Goal: Transaction & Acquisition: Register for event/course

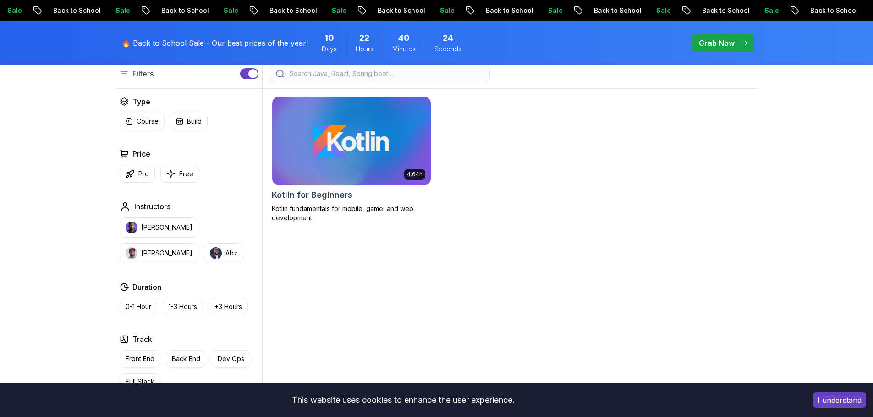
click at [330, 204] on p "Kotlin fundamentals for mobile, game, and web development" at bounding box center [351, 213] width 159 height 18
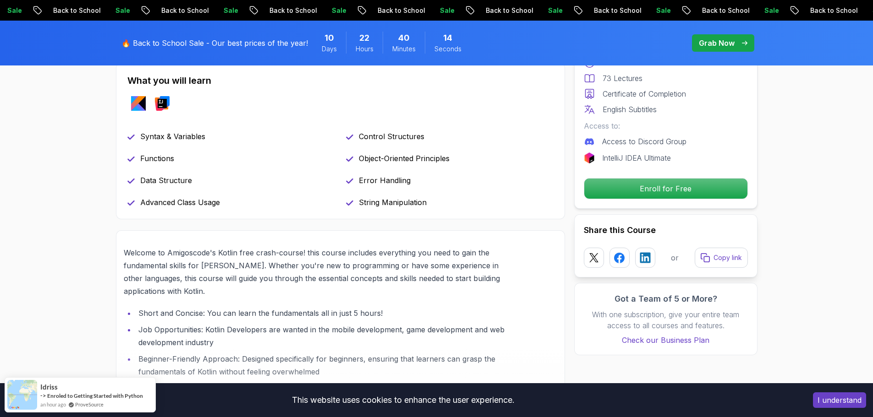
scroll to position [367, 0]
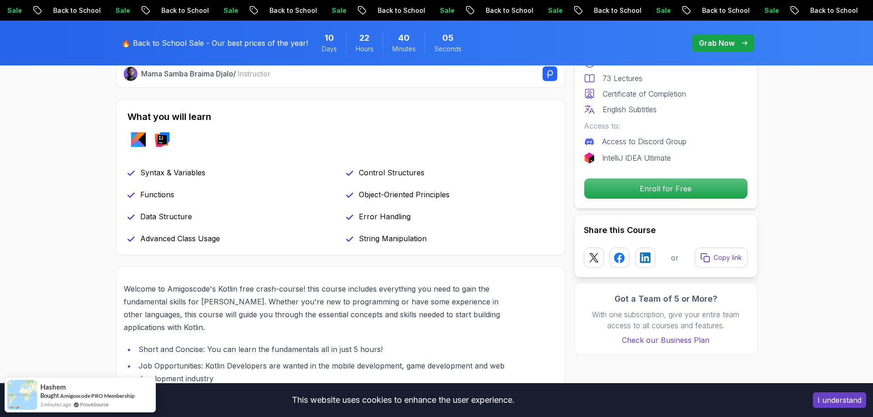
click at [621, 181] on p "Enroll for Free" at bounding box center [665, 188] width 155 height 19
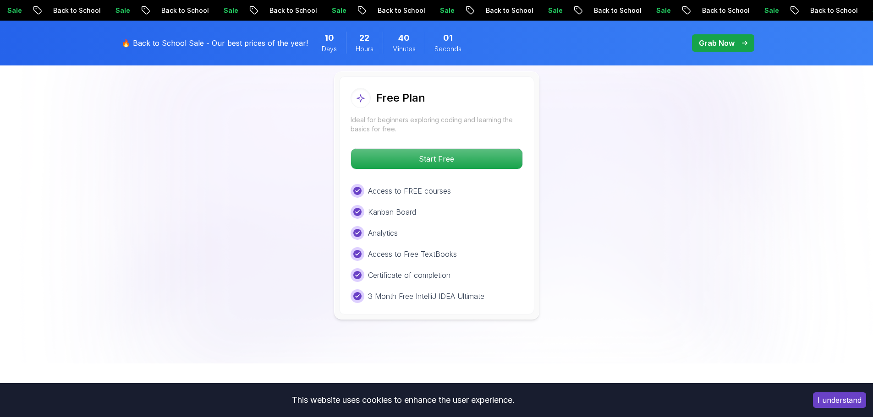
scroll to position [1438, 0]
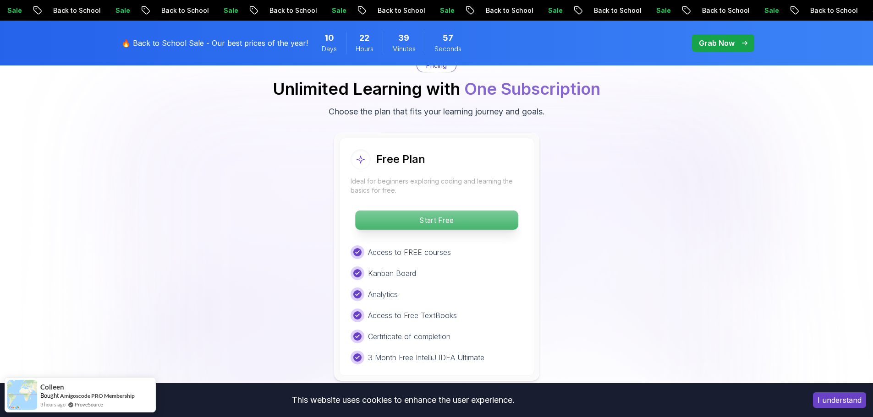
click at [454, 224] on p "Start Free" at bounding box center [436, 220] width 163 height 19
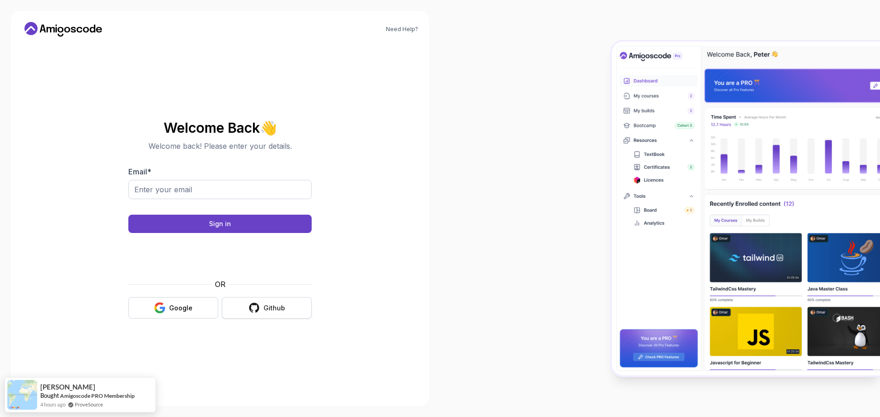
click at [283, 302] on button "Github" at bounding box center [267, 308] width 90 height 22
click at [215, 197] on input "Email *" at bounding box center [219, 189] width 183 height 19
click at [222, 194] on input "Email *" at bounding box center [219, 189] width 183 height 19
type input "[PERSON_NAME][EMAIL_ADDRESS][DOMAIN_NAME]"
click at [128, 215] on button "Sign in" at bounding box center [219, 224] width 183 height 18
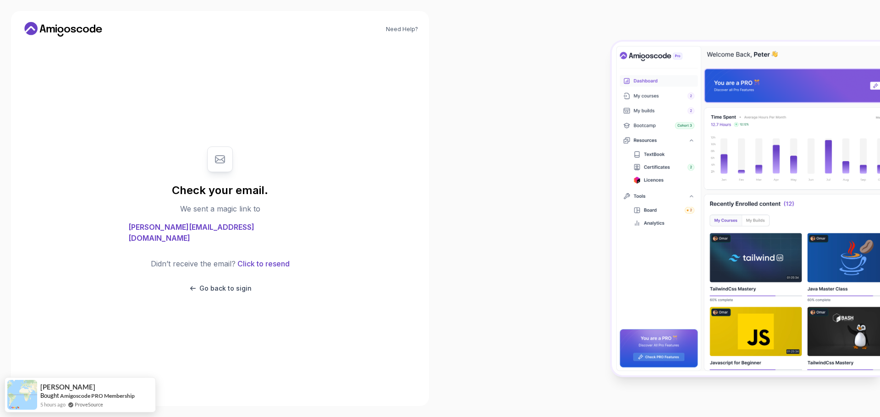
click at [285, 252] on div "Check your email. We sent a magic link to gus.moitinho@gmail.com Didn’t receive…" at bounding box center [219, 219] width 183 height 165
click at [277, 258] on button "Click to resend" at bounding box center [262, 263] width 54 height 11
click at [268, 258] on button "Click to resend" at bounding box center [262, 263] width 54 height 11
click at [230, 236] on span "[PERSON_NAME][EMAIL_ADDRESS][DOMAIN_NAME]" at bounding box center [219, 233] width 183 height 22
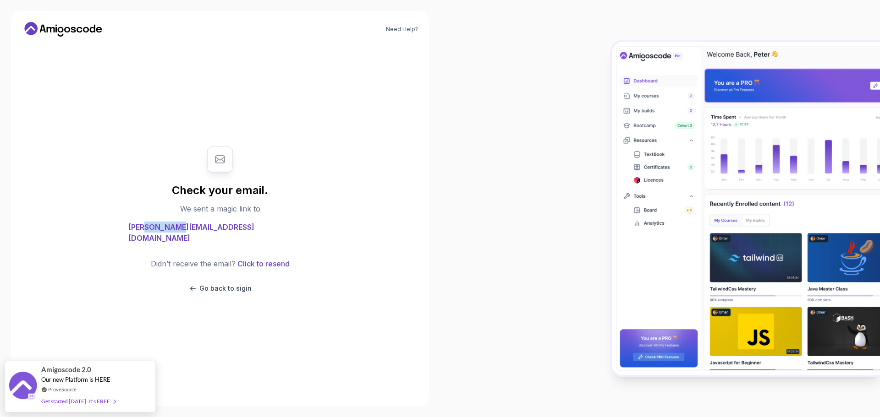
drag, startPoint x: 192, startPoint y: 231, endPoint x: 220, endPoint y: 235, distance: 28.7
click at [220, 235] on span "gus.moitinho@gmail.com" at bounding box center [219, 233] width 183 height 22
click at [233, 274] on div "Didn’t receive the email? Click to resend Go back to sigin" at bounding box center [220, 275] width 139 height 35
click at [232, 277] on div "Didn’t receive the email? Click to resend Go back to sigin" at bounding box center [220, 275] width 139 height 35
click at [231, 285] on p "Go back to sigin" at bounding box center [225, 288] width 52 height 9
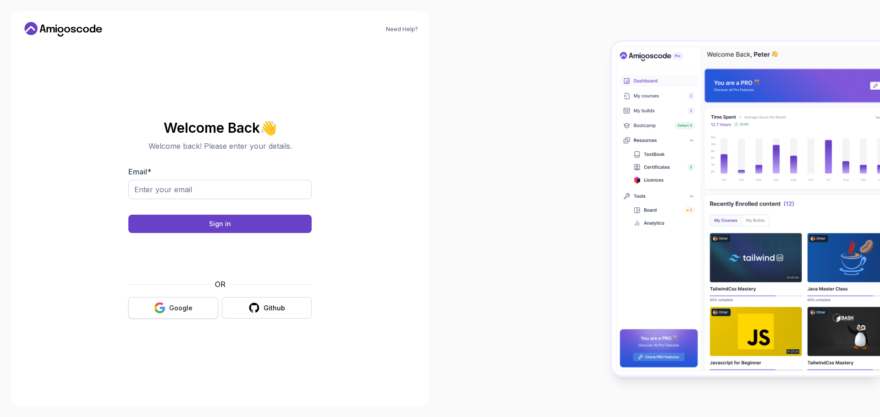
click at [183, 304] on div "Google" at bounding box center [180, 308] width 23 height 9
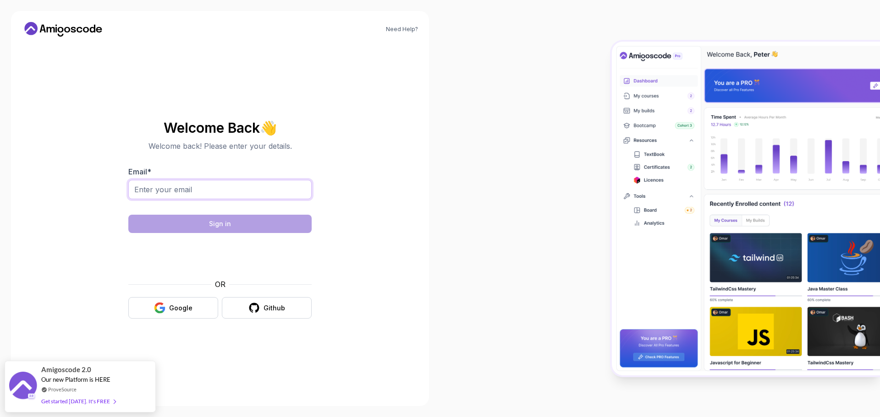
drag, startPoint x: 178, startPoint y: 191, endPoint x: 179, endPoint y: 198, distance: 7.8
click at [178, 191] on input "Email *" at bounding box center [219, 189] width 183 height 19
type input "[PERSON_NAME][EMAIL_ADDRESS][DOMAIN_NAME]"
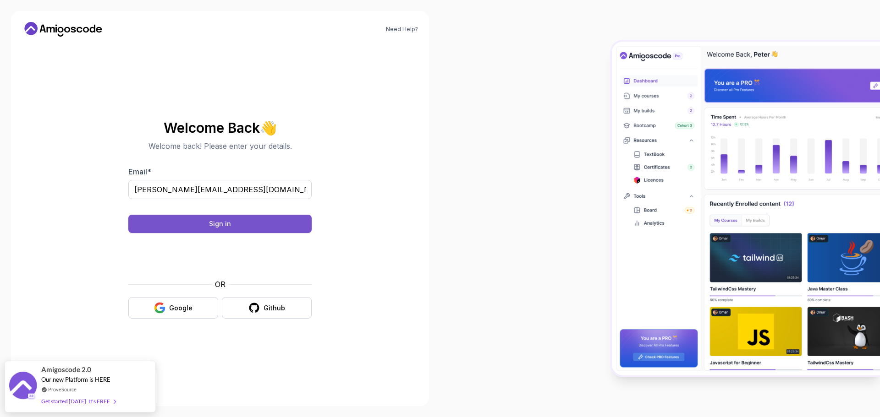
click at [209, 222] on button "Sign in" at bounding box center [219, 224] width 183 height 18
